Goal: Information Seeking & Learning: Find specific fact

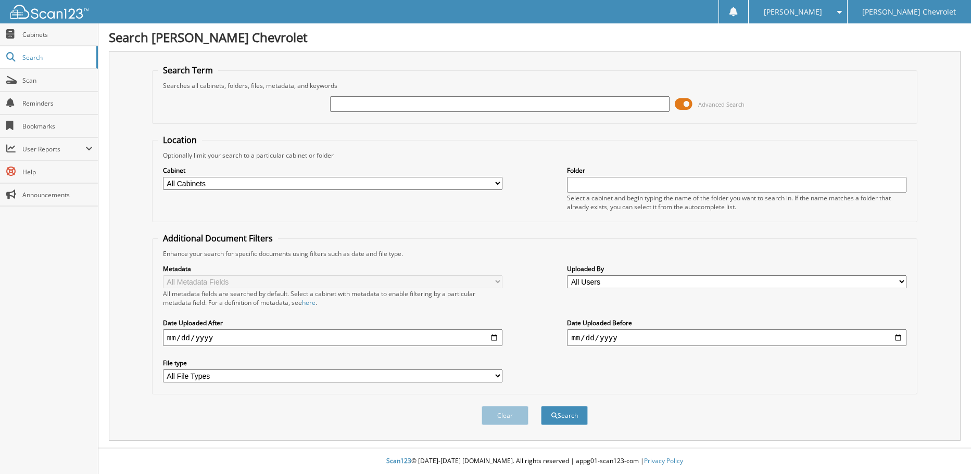
click at [353, 103] on input "text" at bounding box center [499, 104] width 339 height 16
type input "[PERSON_NAME]"
click at [541, 406] on button "Search" at bounding box center [564, 415] width 47 height 19
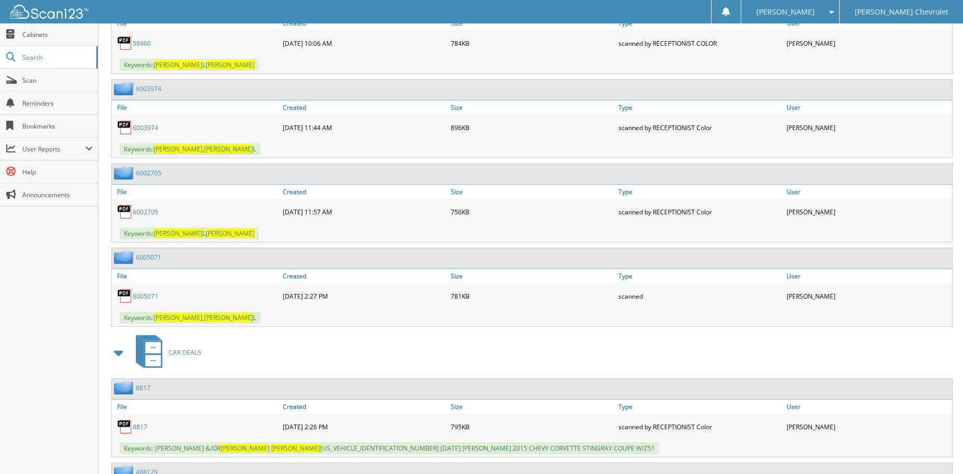
scroll to position [2024, 0]
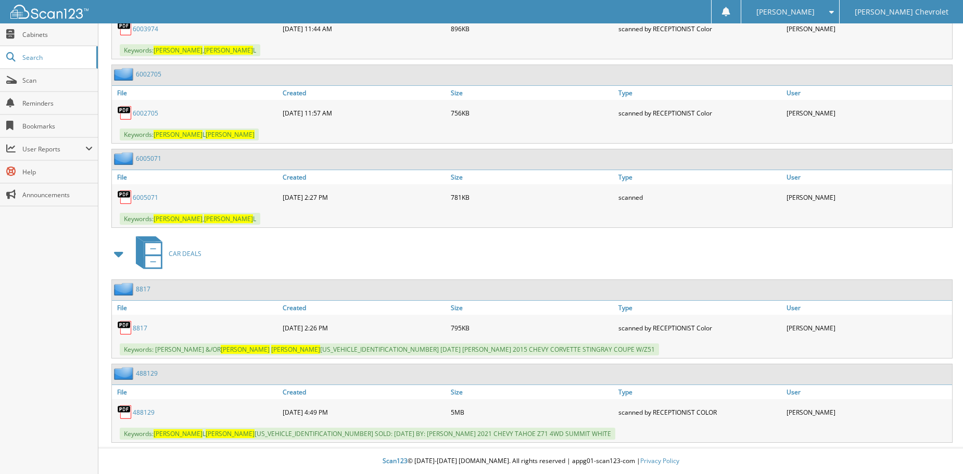
click at [145, 414] on link "488129" at bounding box center [144, 412] width 22 height 9
